Goal: Task Accomplishment & Management: Use online tool/utility

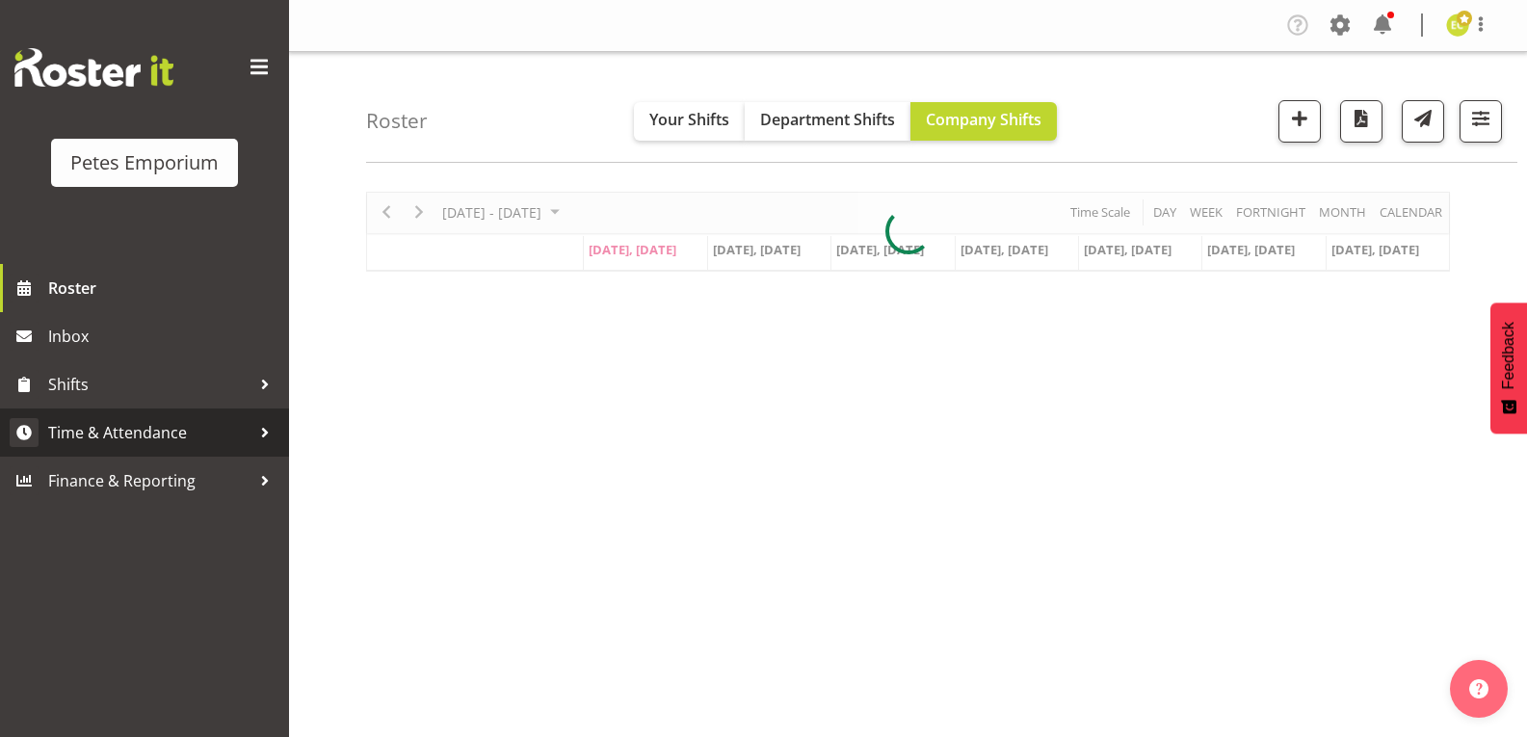
click at [82, 438] on span "Time & Attendance" at bounding box center [149, 432] width 202 height 29
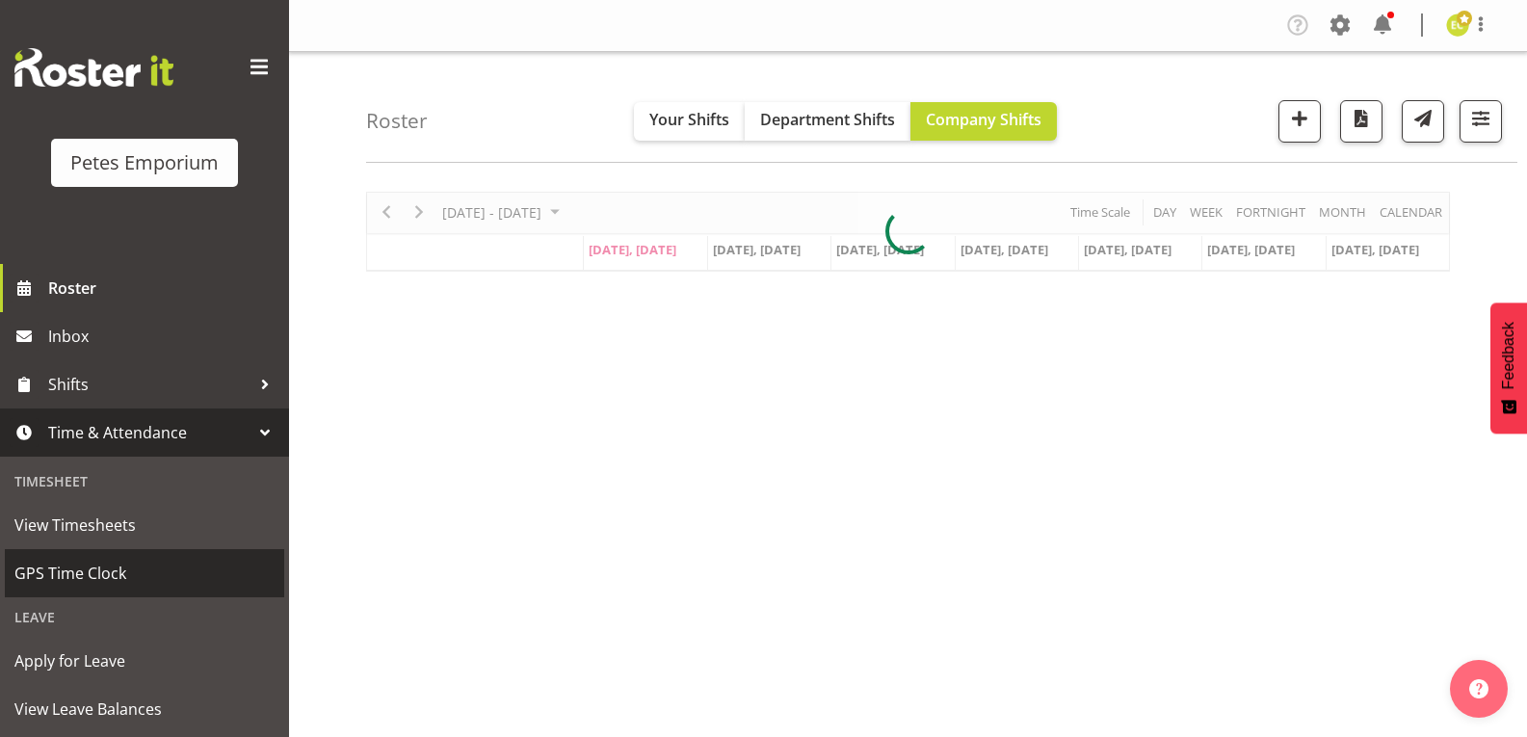
click at [74, 562] on span "GPS Time Clock" at bounding box center [144, 573] width 260 height 29
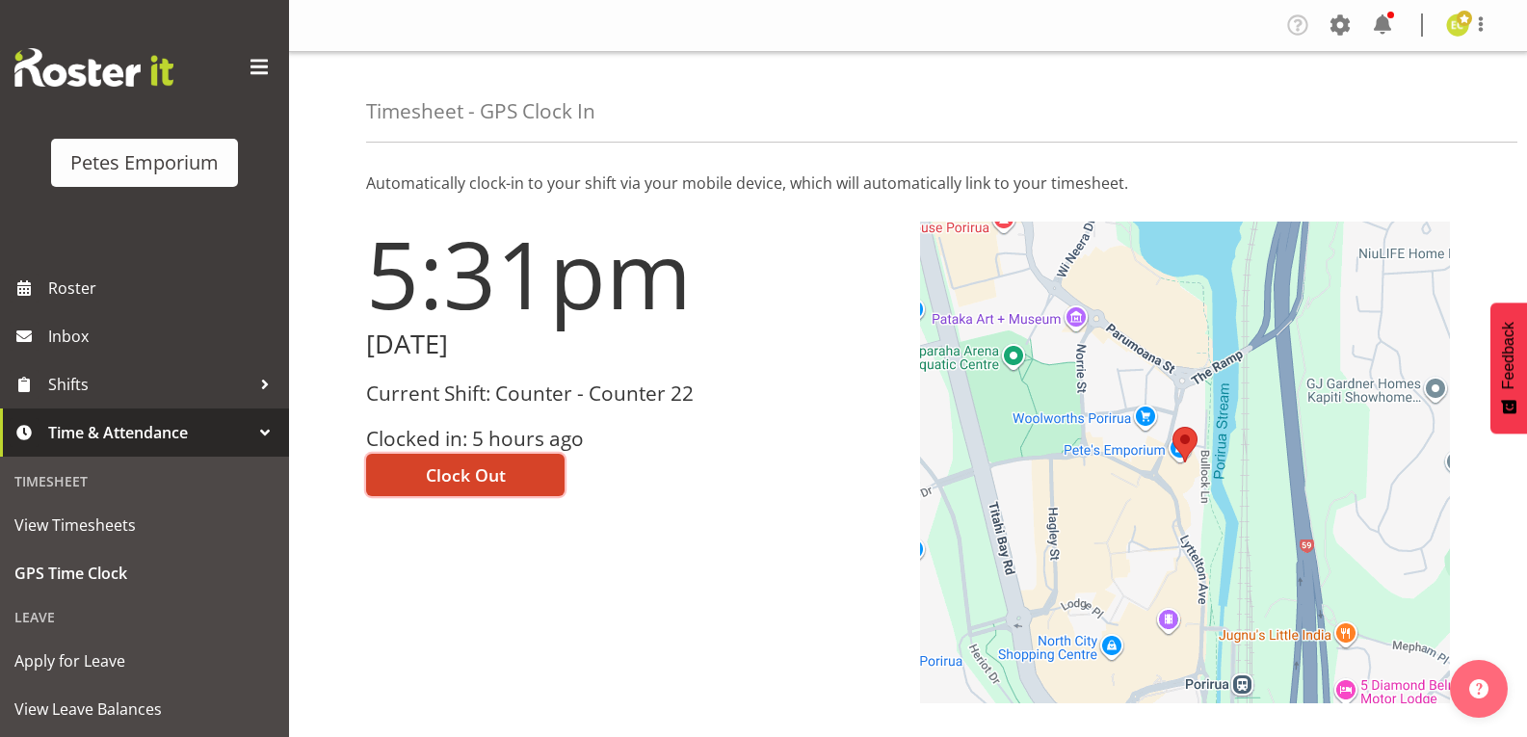
click at [485, 471] on span "Clock Out" at bounding box center [466, 474] width 80 height 25
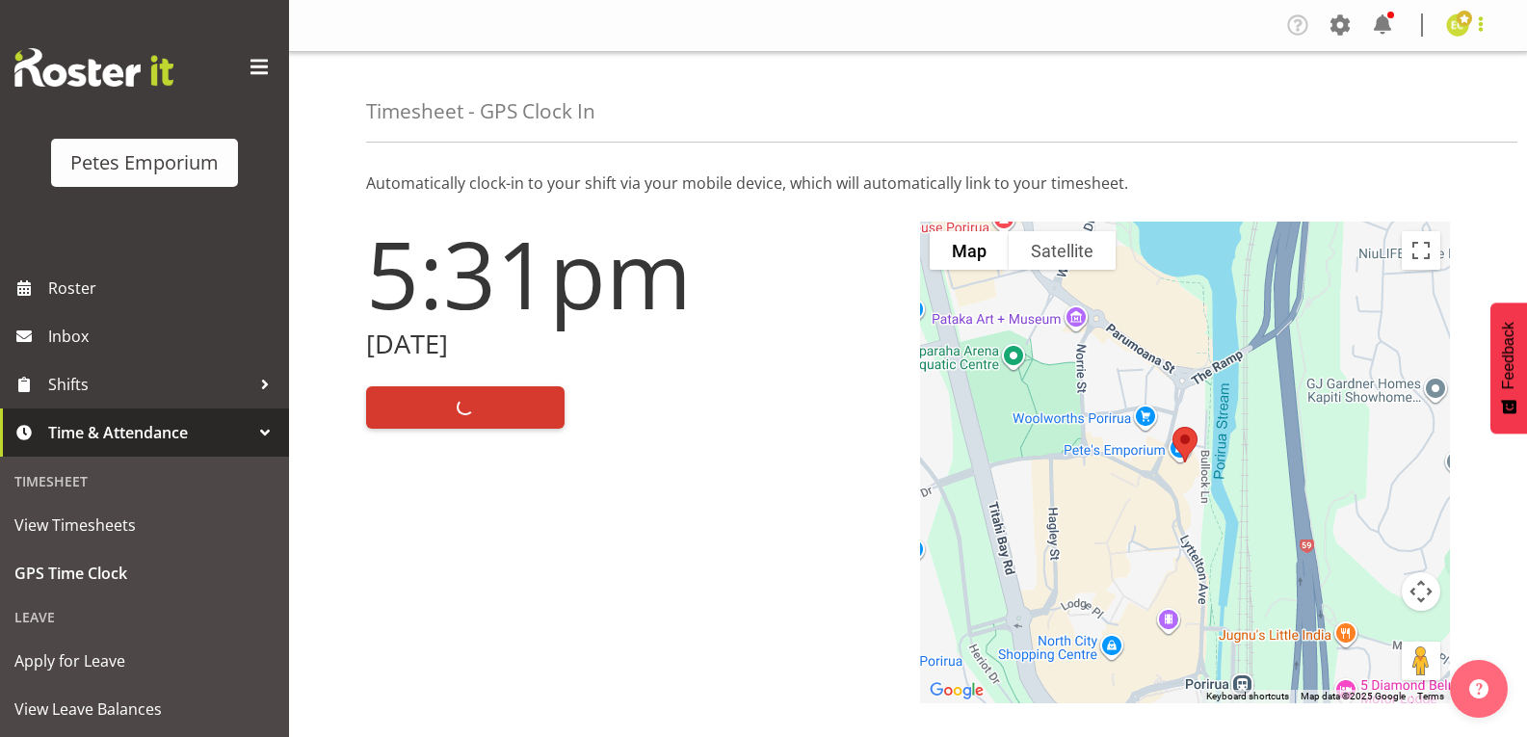
click at [1479, 33] on span at bounding box center [1480, 24] width 23 height 23
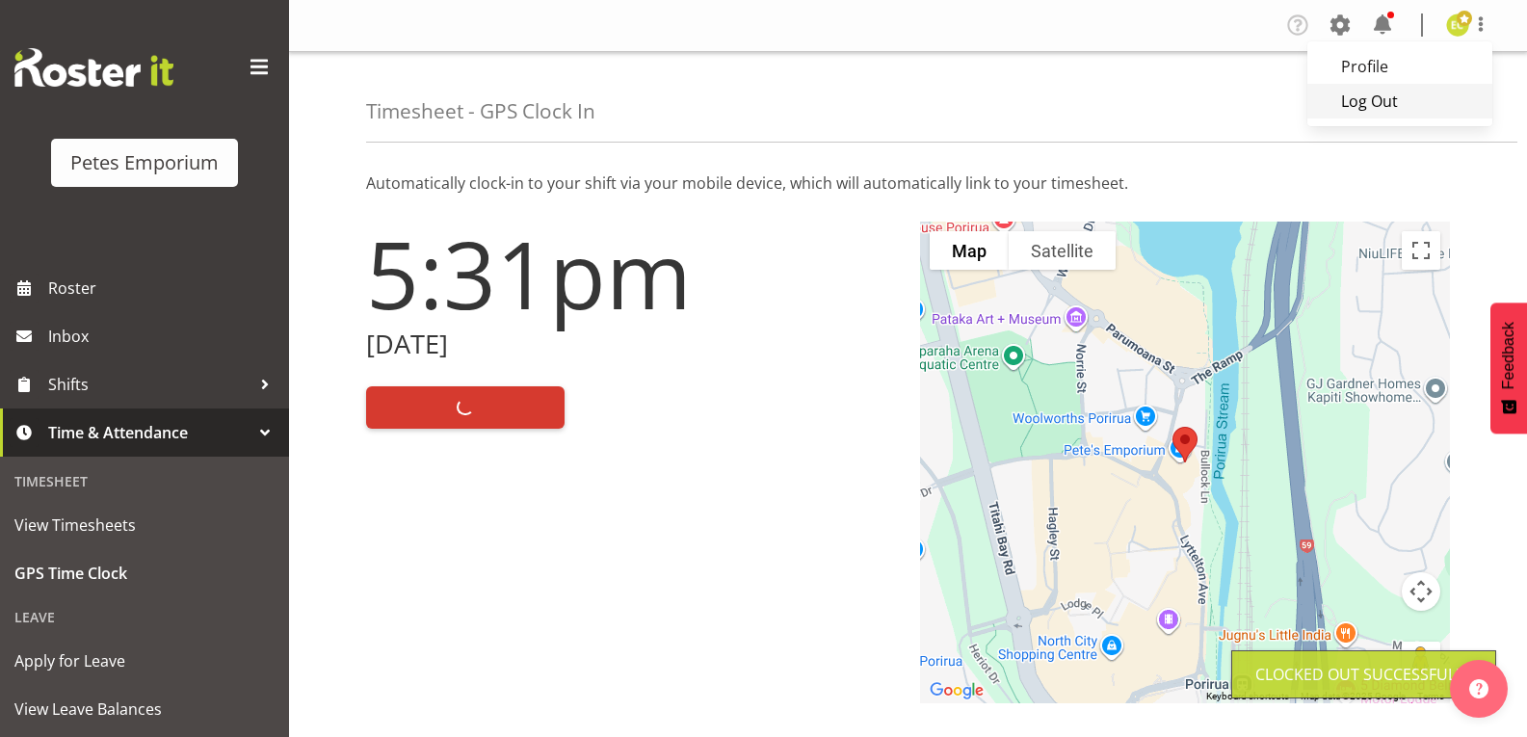
click at [1390, 117] on link "Log Out" at bounding box center [1399, 101] width 185 height 35
